Goal: Task Accomplishment & Management: Manage account settings

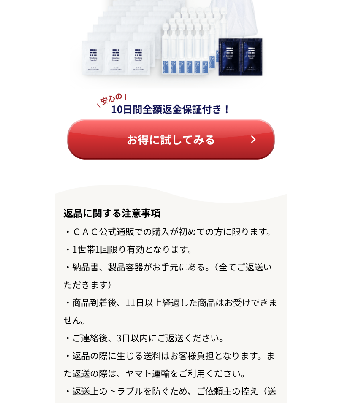
scroll to position [9715, 0]
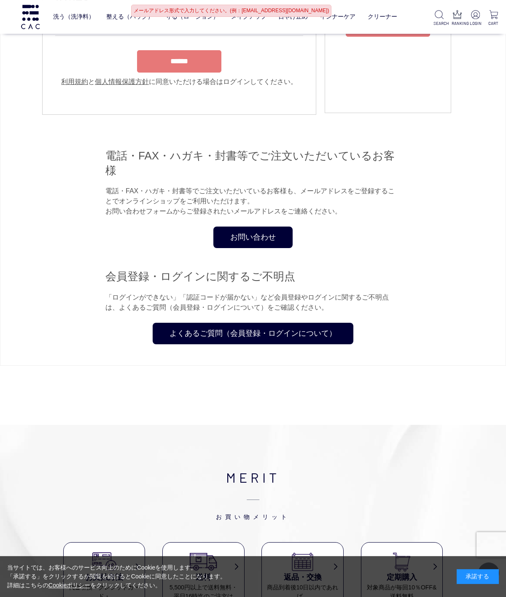
scroll to position [149, 0]
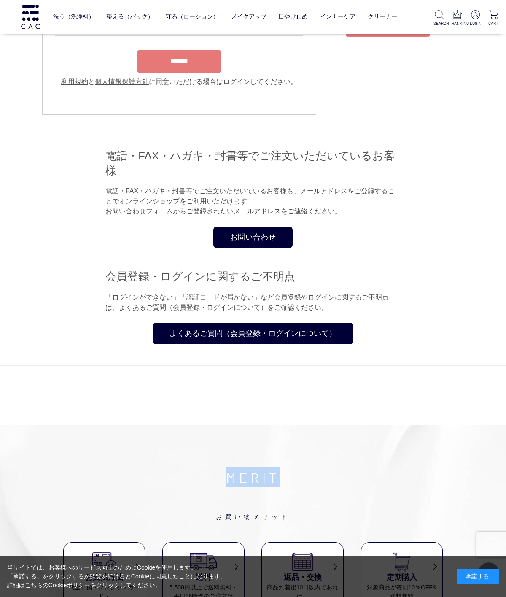
click at [398, 248] on div "お問い合わせ" at bounding box center [252, 238] width 295 height 22
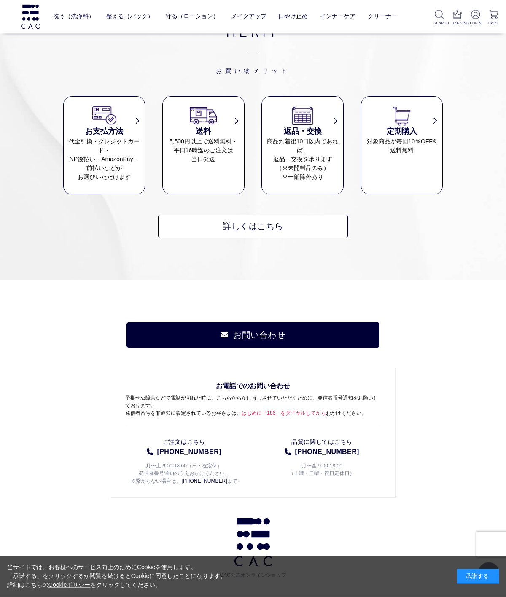
scroll to position [595, 0]
click at [109, 126] on img at bounding box center [104, 115] width 29 height 21
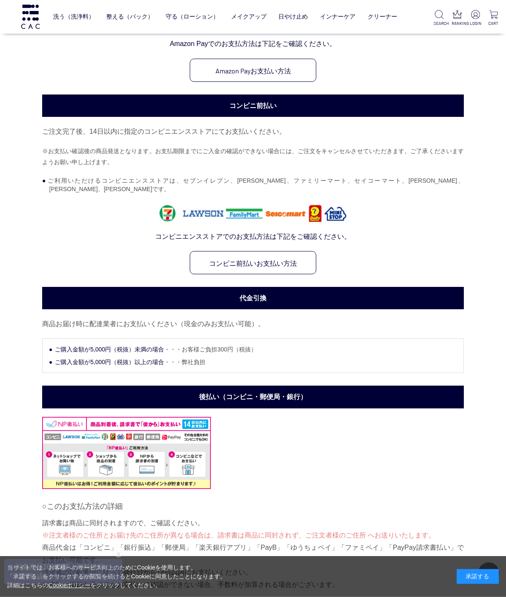
scroll to position [455, 0]
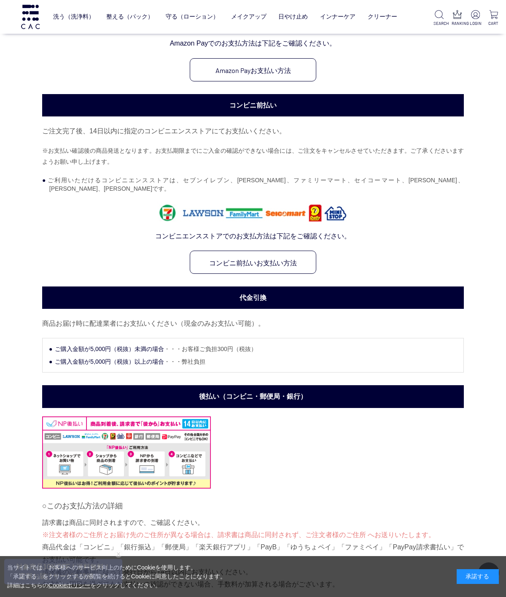
click at [272, 274] on link "コンビニ前払いお支払い方法" at bounding box center [253, 262] width 127 height 23
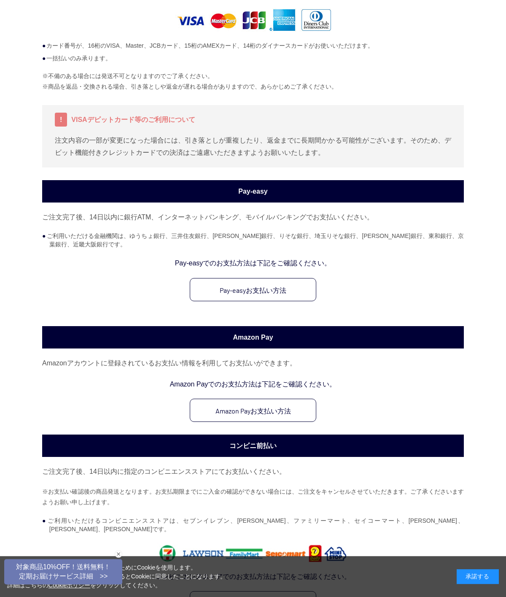
scroll to position [0, 0]
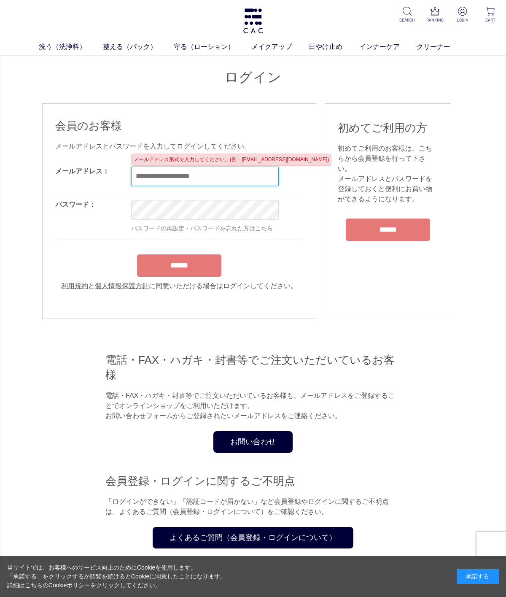
click at [213, 172] on input "email" at bounding box center [205, 176] width 148 height 19
type input "*"
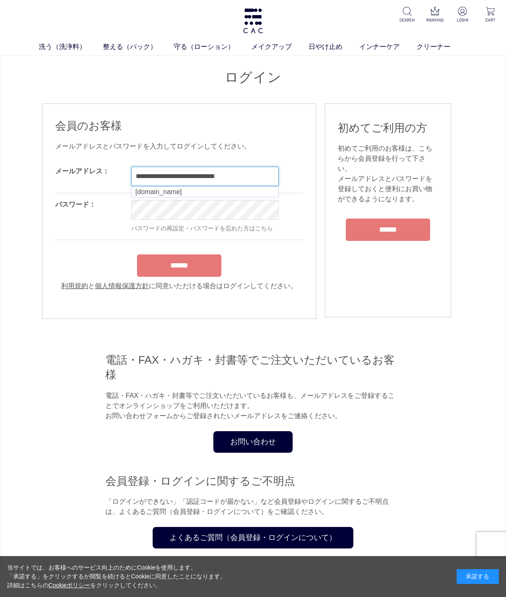
type input "**********"
click at [248, 212] on div "OK パスワードの再設定・パスワードを忘れた方はこちら" at bounding box center [240, 216] width 219 height 46
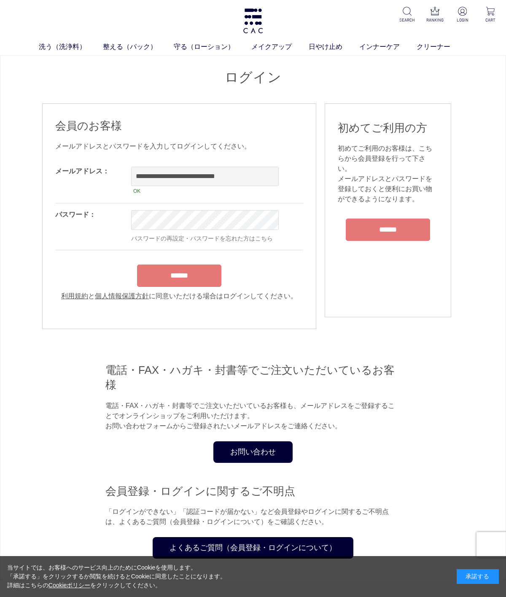
click at [210, 280] on div "******" at bounding box center [179, 273] width 248 height 27
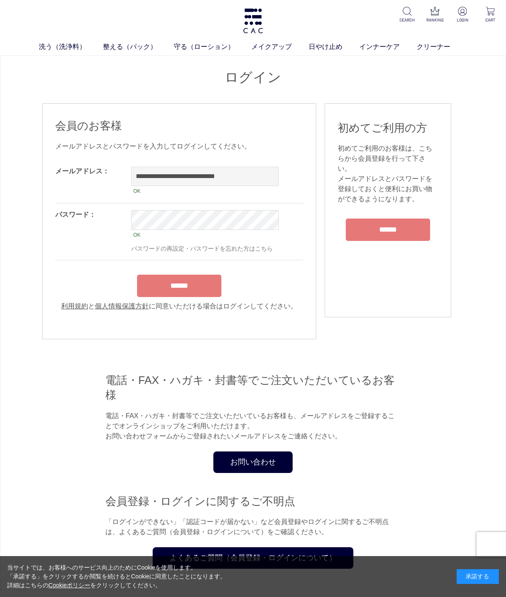
click at [197, 292] on input "******" at bounding box center [179, 286] width 84 height 22
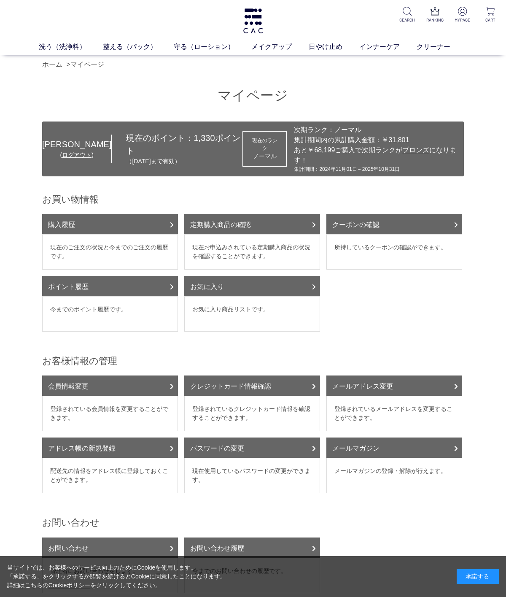
click at [278, 222] on link "定期購入商品の確認" at bounding box center [252, 224] width 136 height 20
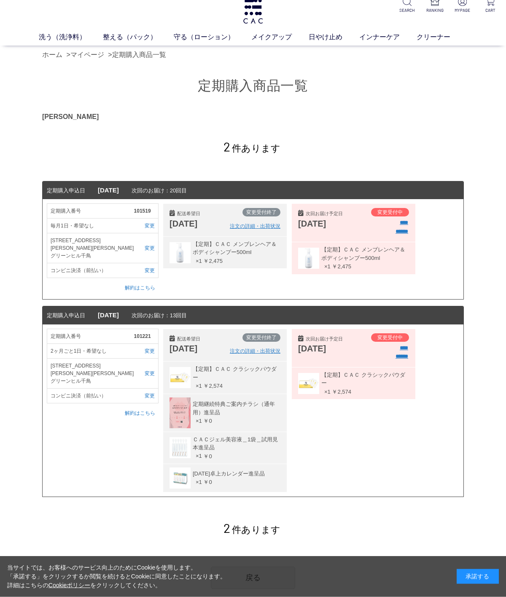
scroll to position [10, 0]
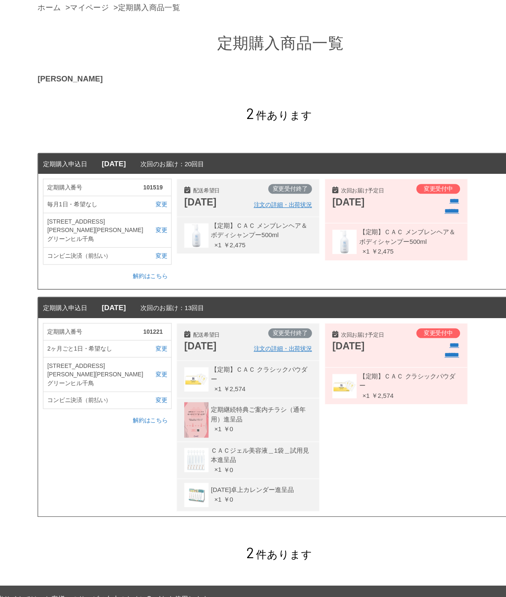
click at [138, 266] on link "変更" at bounding box center [144, 270] width 21 height 8
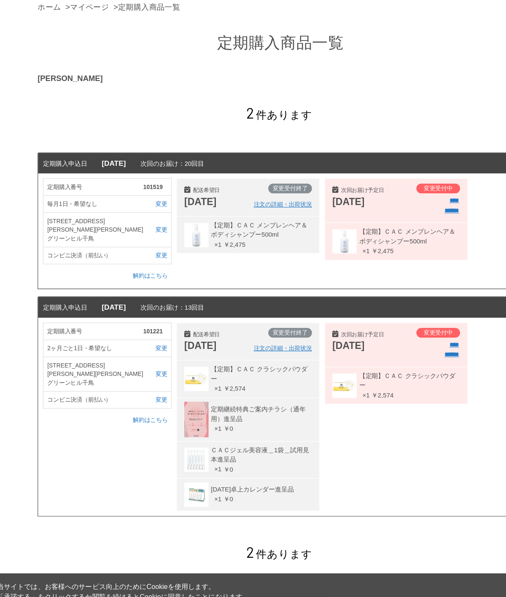
click at [139, 276] on link "変更" at bounding box center [144, 280] width 21 height 8
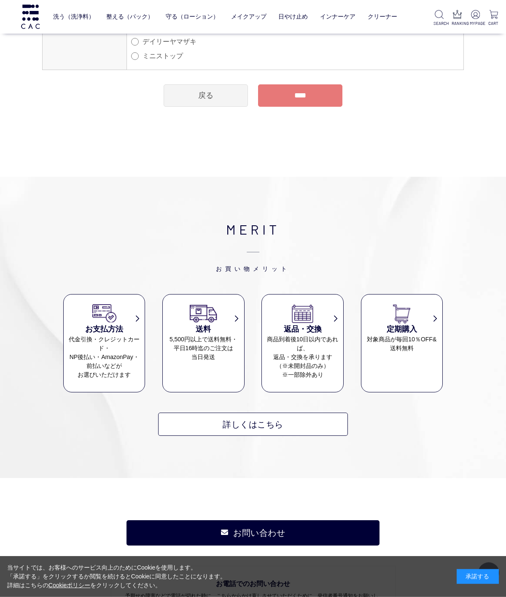
scroll to position [154, 0]
click at [117, 321] on img at bounding box center [104, 313] width 29 height 21
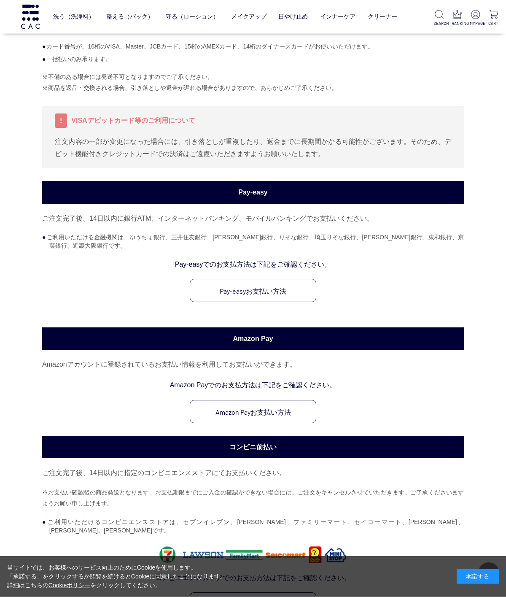
scroll to position [114, 0]
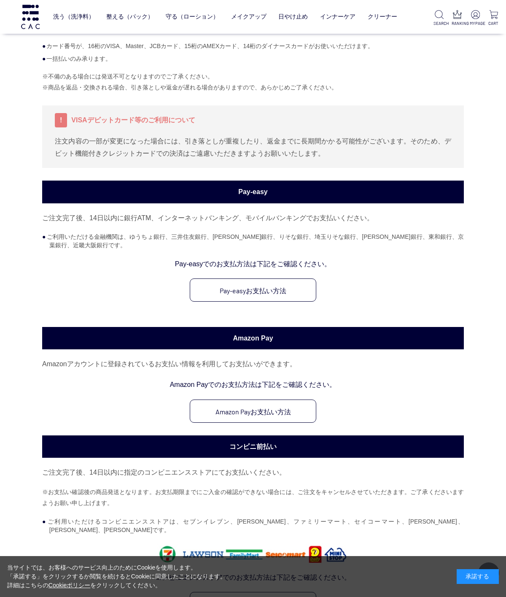
click at [290, 302] on link "Pay-easyお支払い方法" at bounding box center [253, 290] width 127 height 23
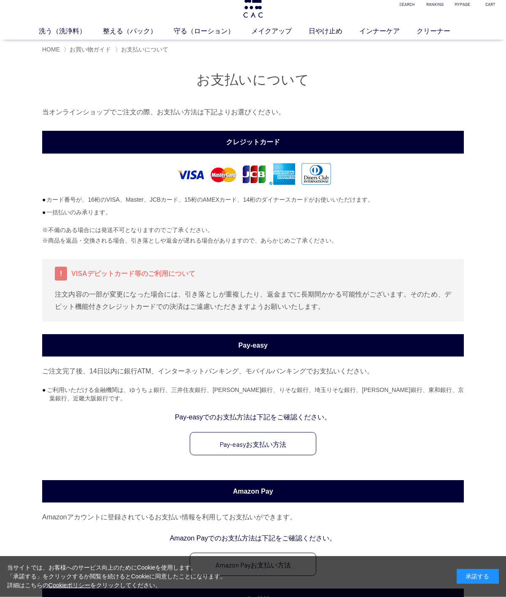
scroll to position [16, 0]
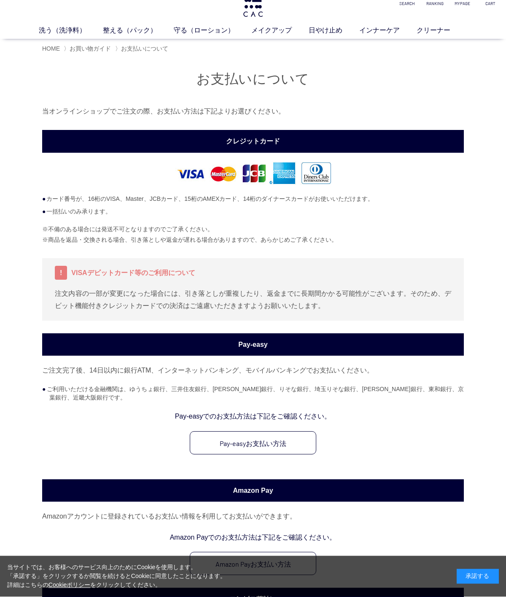
click at [301, 451] on link "Pay-easyお支払い方法" at bounding box center [253, 443] width 127 height 23
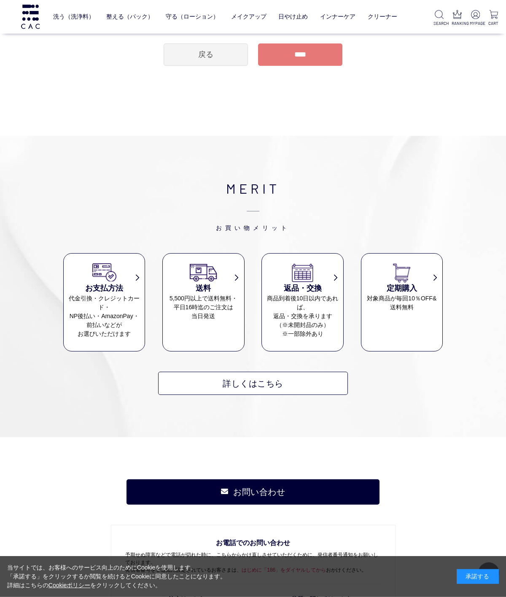
scroll to position [195, 0]
click at [111, 298] on dd "代金引換・クレジットカード・ NP後払い・AmazonPay・ 前払いなどが お選びいただけます" at bounding box center [104, 316] width 81 height 44
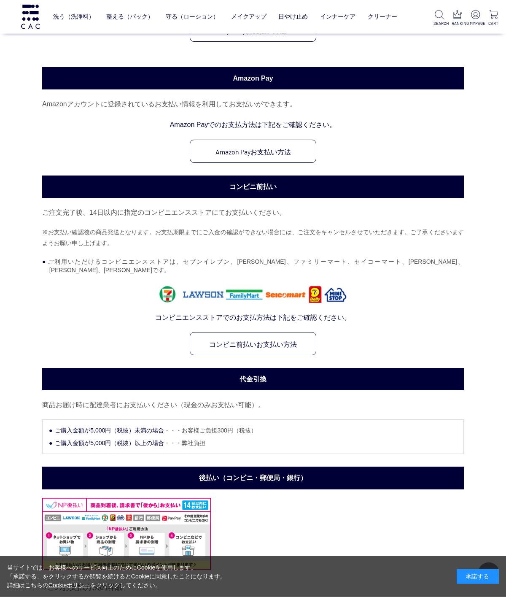
scroll to position [374, 0]
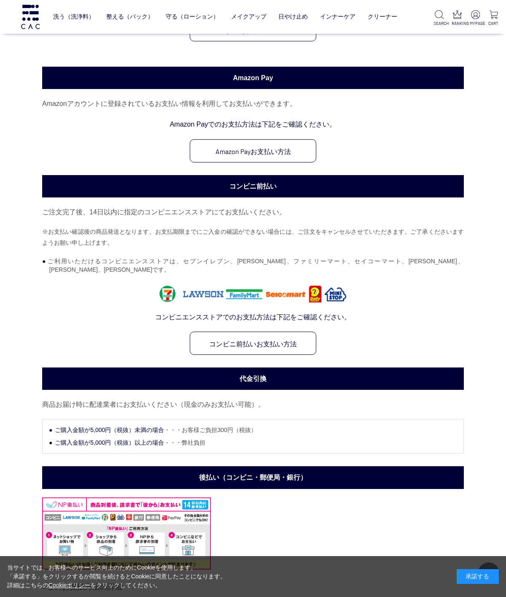
click at [294, 355] on link "コンビニ前払いお支払い方法" at bounding box center [253, 343] width 127 height 23
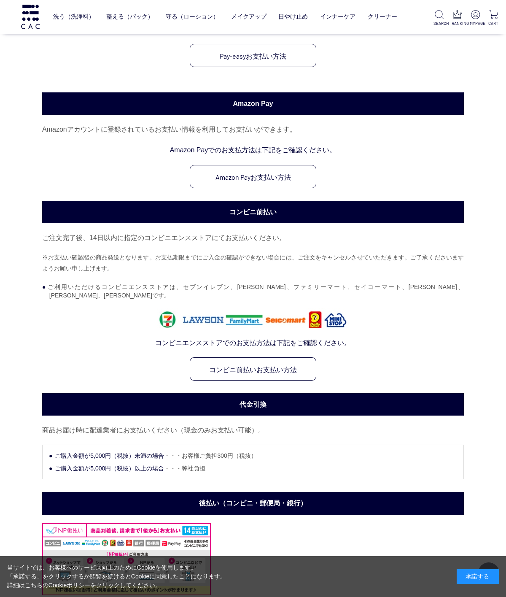
scroll to position [356, 0]
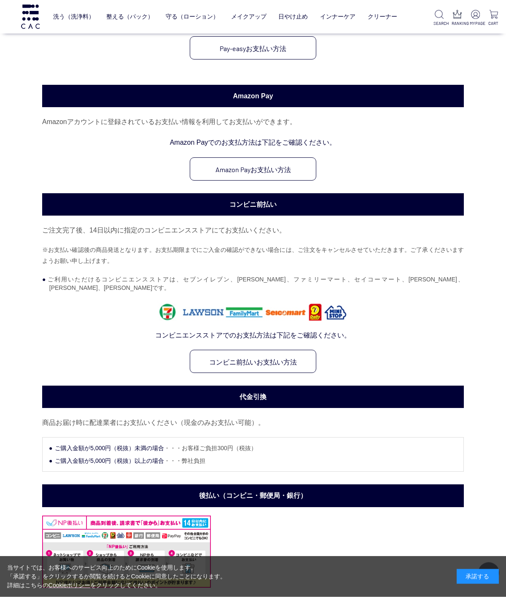
click at [430, 292] on li "ご利用いただけるコンビニエンスストアは、セブンイレブン、[PERSON_NAME]、ファミリーマート、セイコーマート、[PERSON_NAME]、[PERSO…" at bounding box center [256, 283] width 415 height 17
click at [300, 373] on link "コンビニ前払いお支払い方法" at bounding box center [253, 361] width 127 height 23
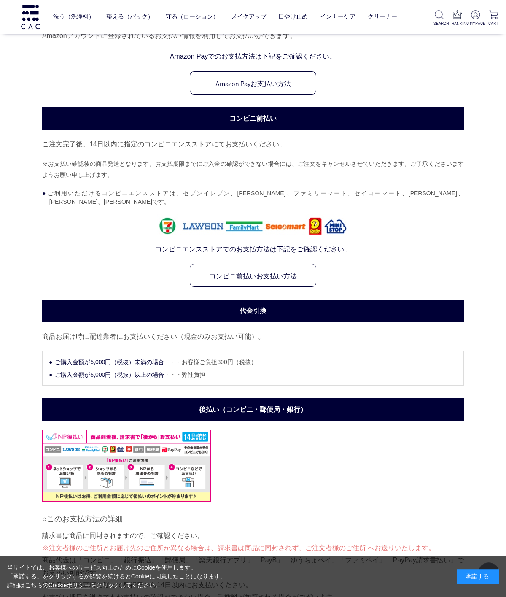
scroll to position [458, 0]
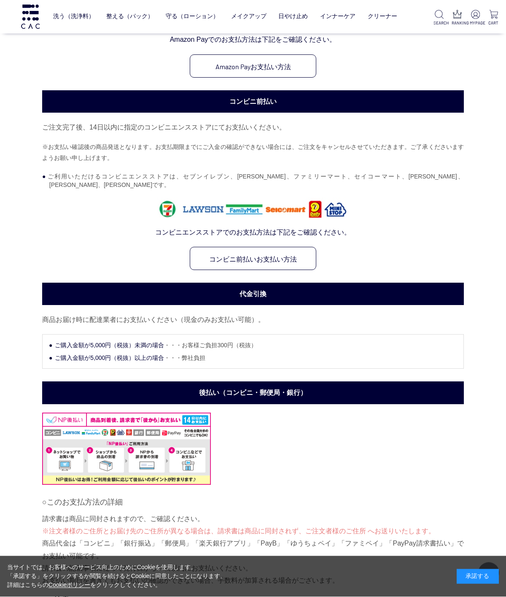
click at [295, 270] on link "コンビニ前払いお支払い方法" at bounding box center [253, 258] width 127 height 23
